Goal: Check status: Check status

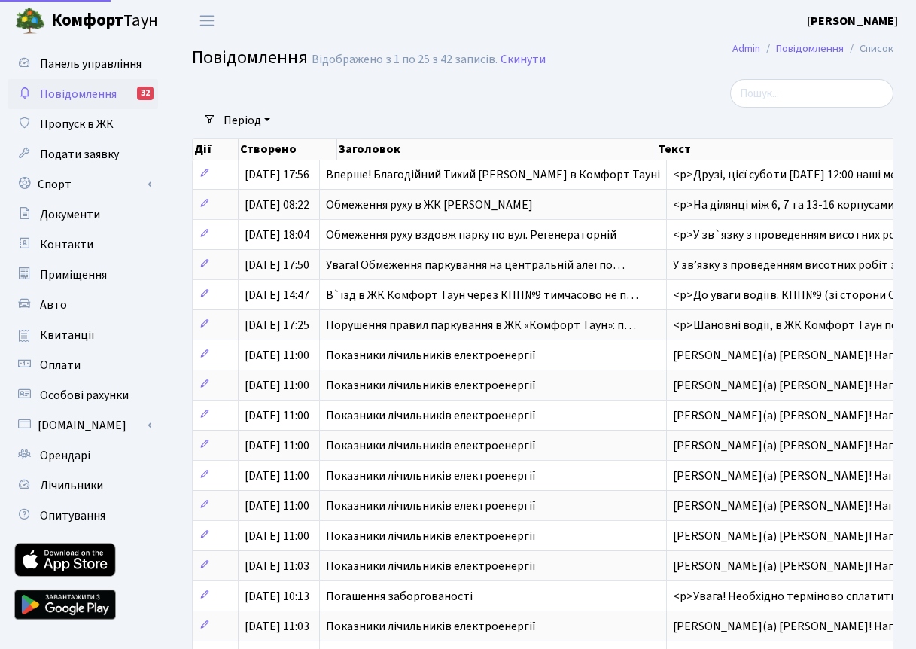
select select "25"
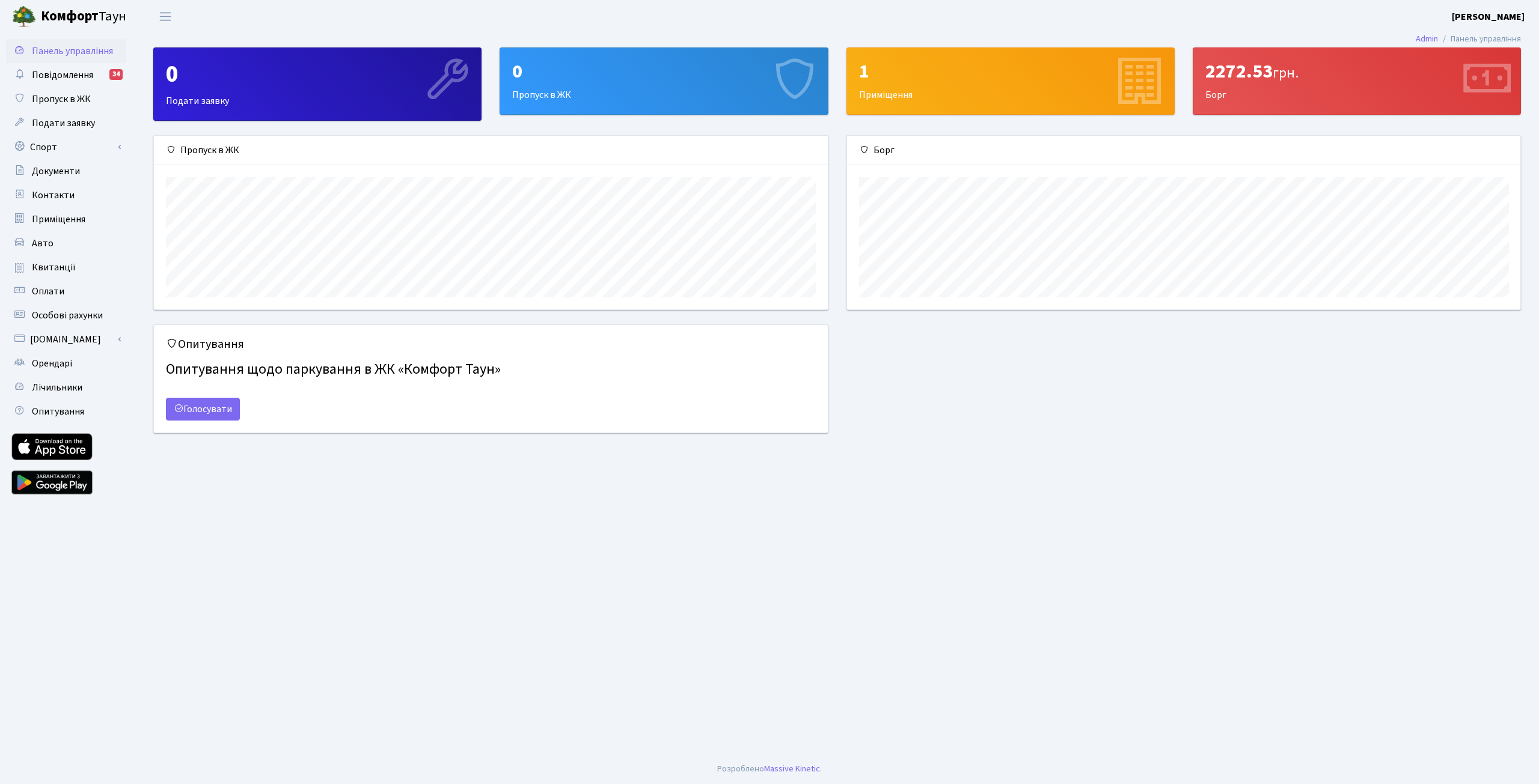
scroll to position [173, 674]
click at [50, 74] on span "Повідомлення" at bounding box center [62, 75] width 61 height 14
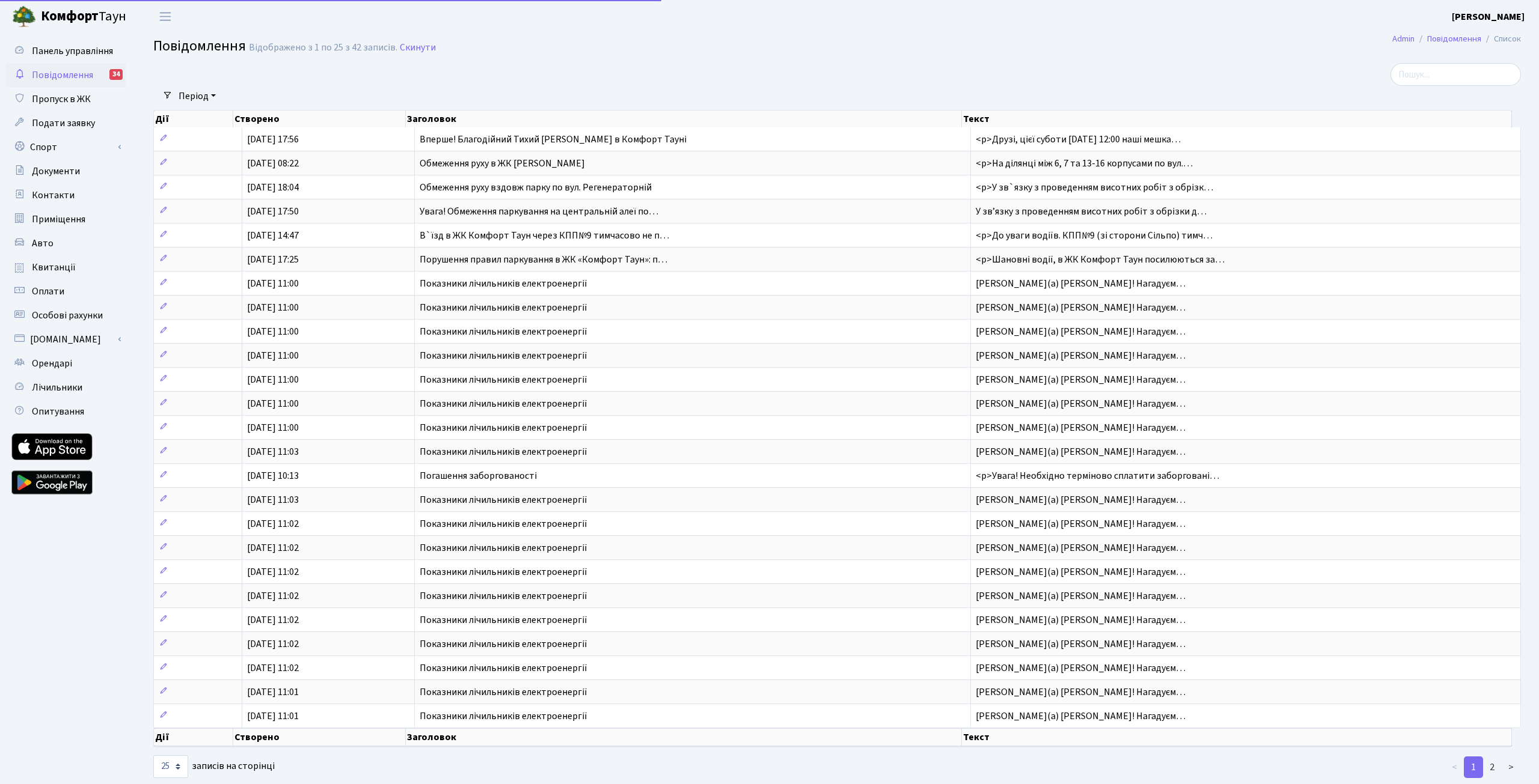
select select "25"
click at [54, 18] on b "Комфорт" at bounding box center [69, 16] width 58 height 19
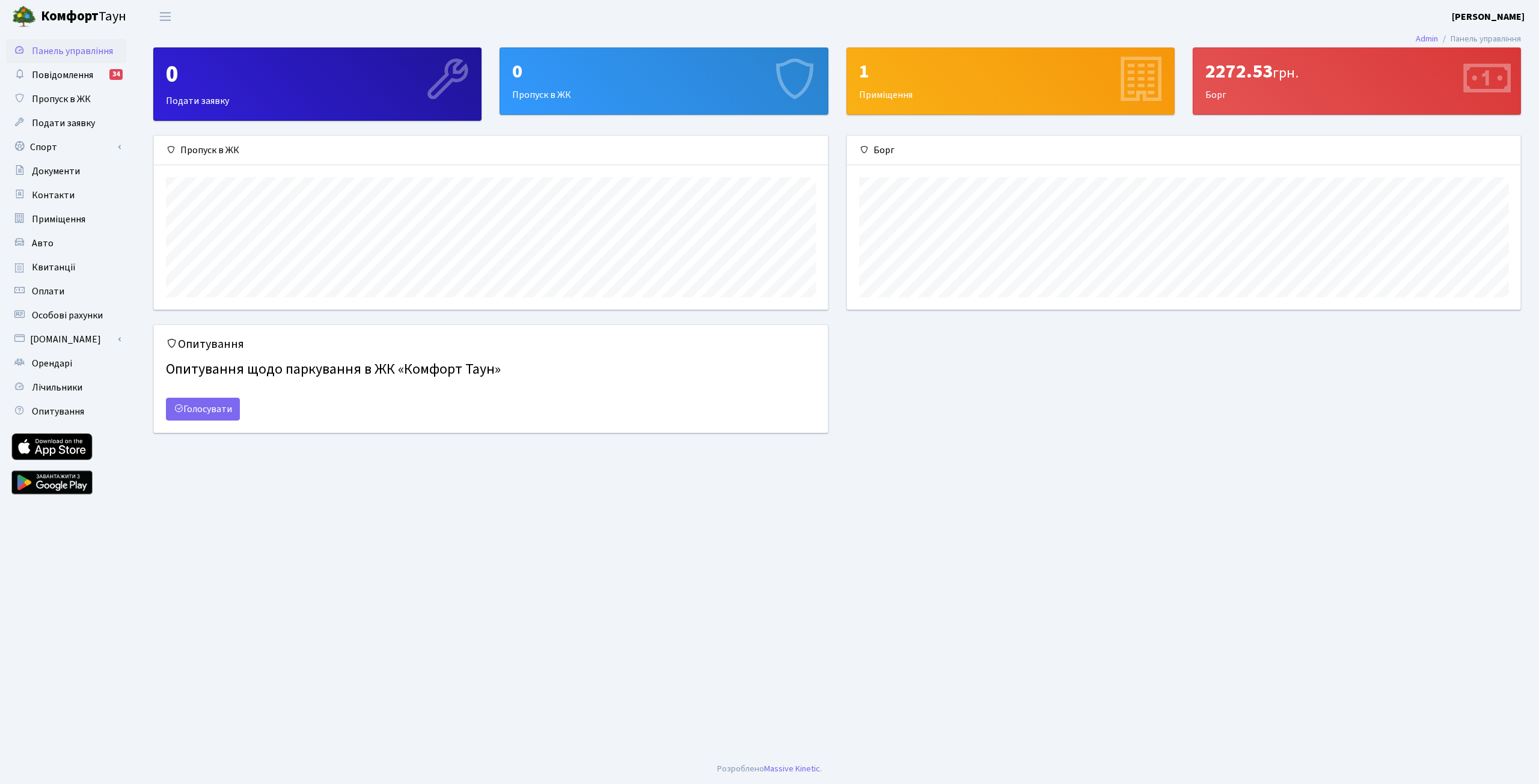
scroll to position [173, 674]
click at [65, 267] on span "Квитанції" at bounding box center [54, 267] width 44 height 14
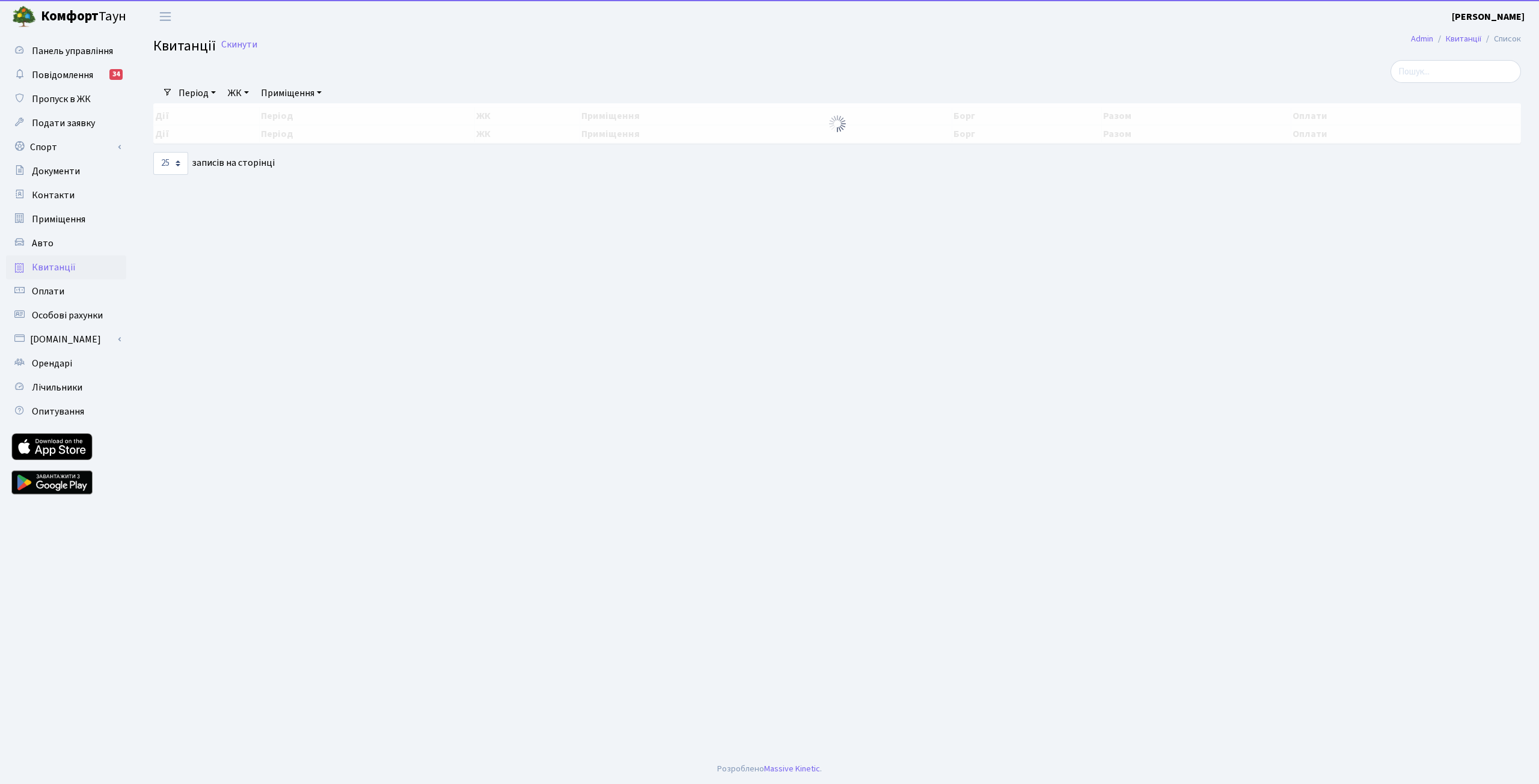
select select "25"
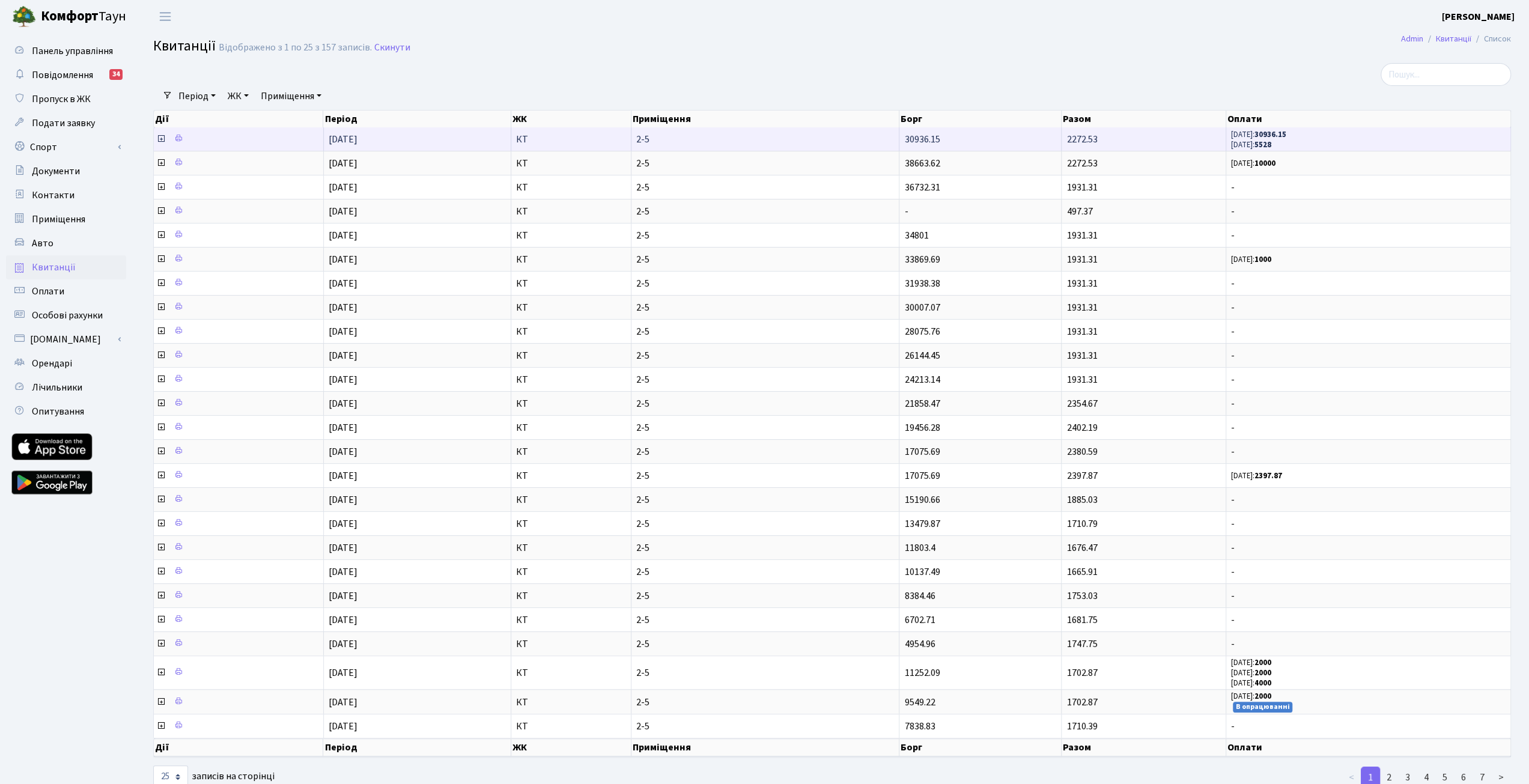
click at [1272, 147] on b "5528" at bounding box center [1263, 145] width 17 height 11
click at [1251, 139] on small "[DATE]: 5528" at bounding box center [1251, 145] width 40 height 11
click at [160, 138] on icon at bounding box center [161, 139] width 10 height 10
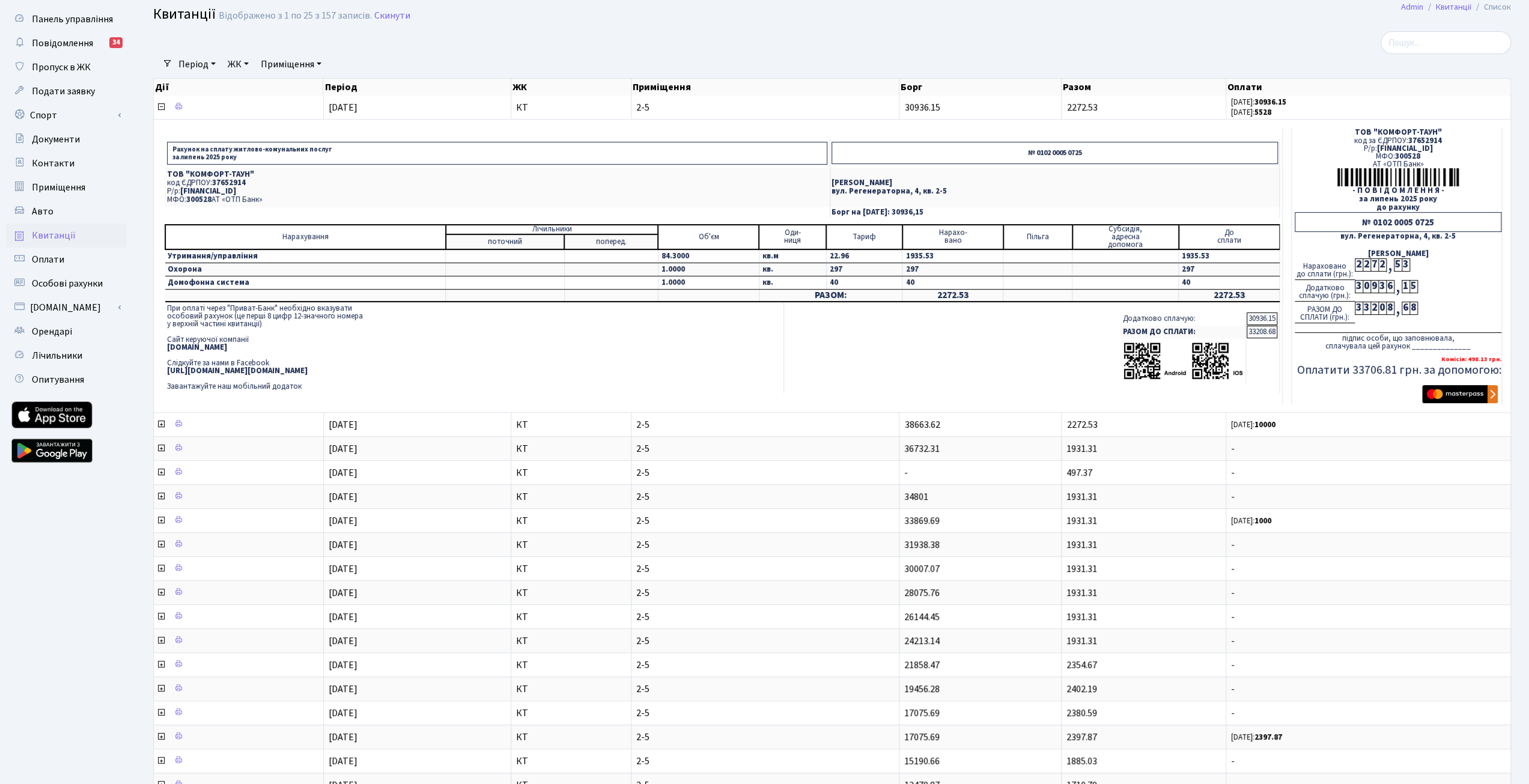
scroll to position [0, 0]
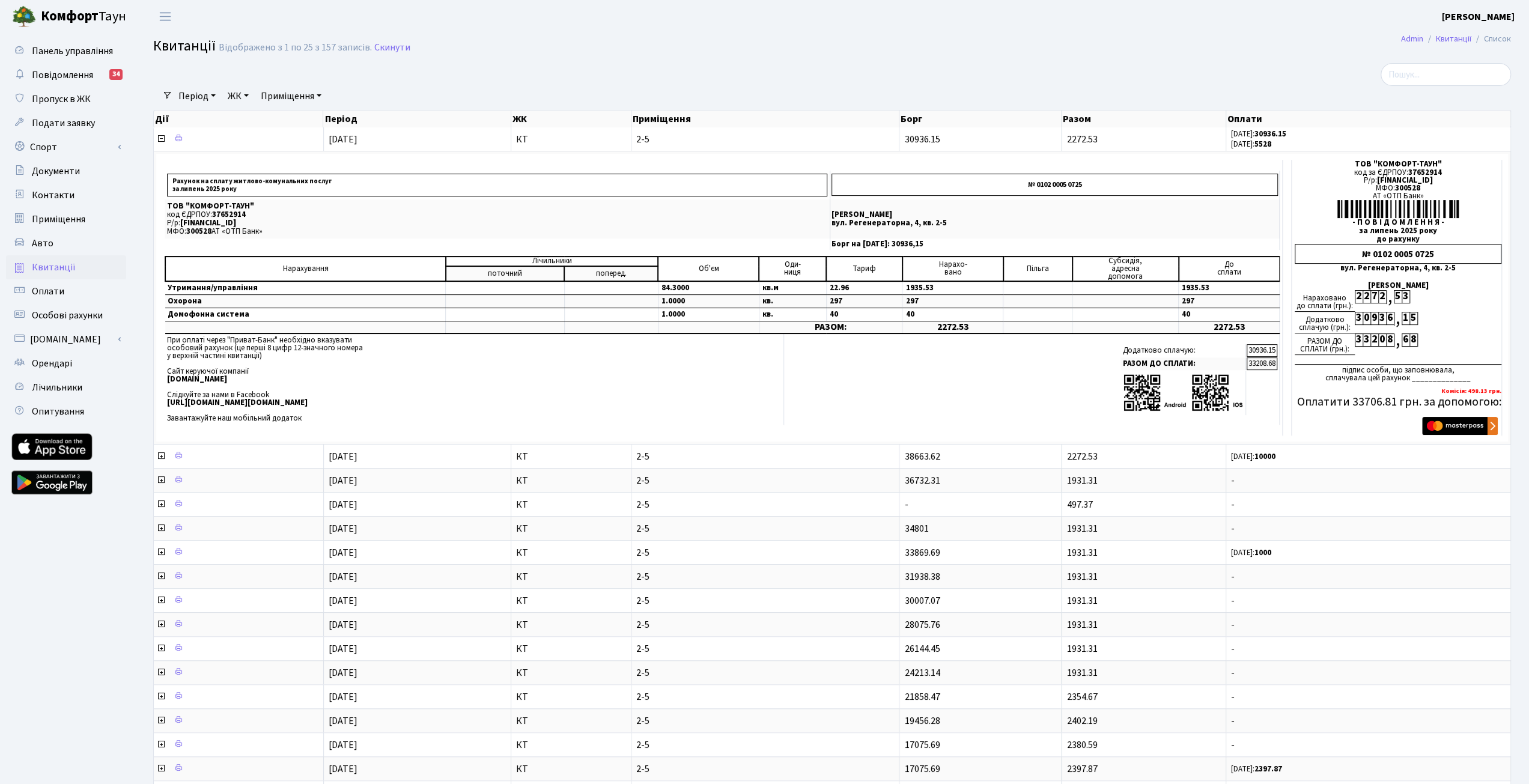
click at [64, 16] on b "Комфорт" at bounding box center [69, 16] width 57 height 19
